Goal: Unclear

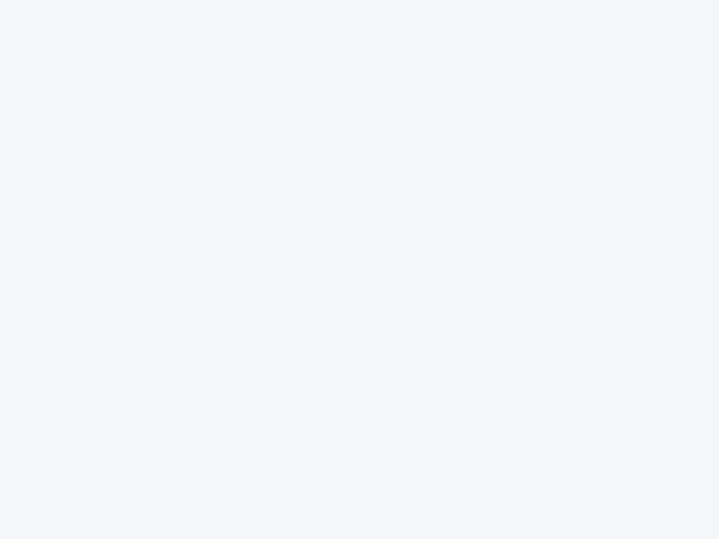
click at [359, 269] on div at bounding box center [359, 269] width 719 height 539
